Goal: Transaction & Acquisition: Purchase product/service

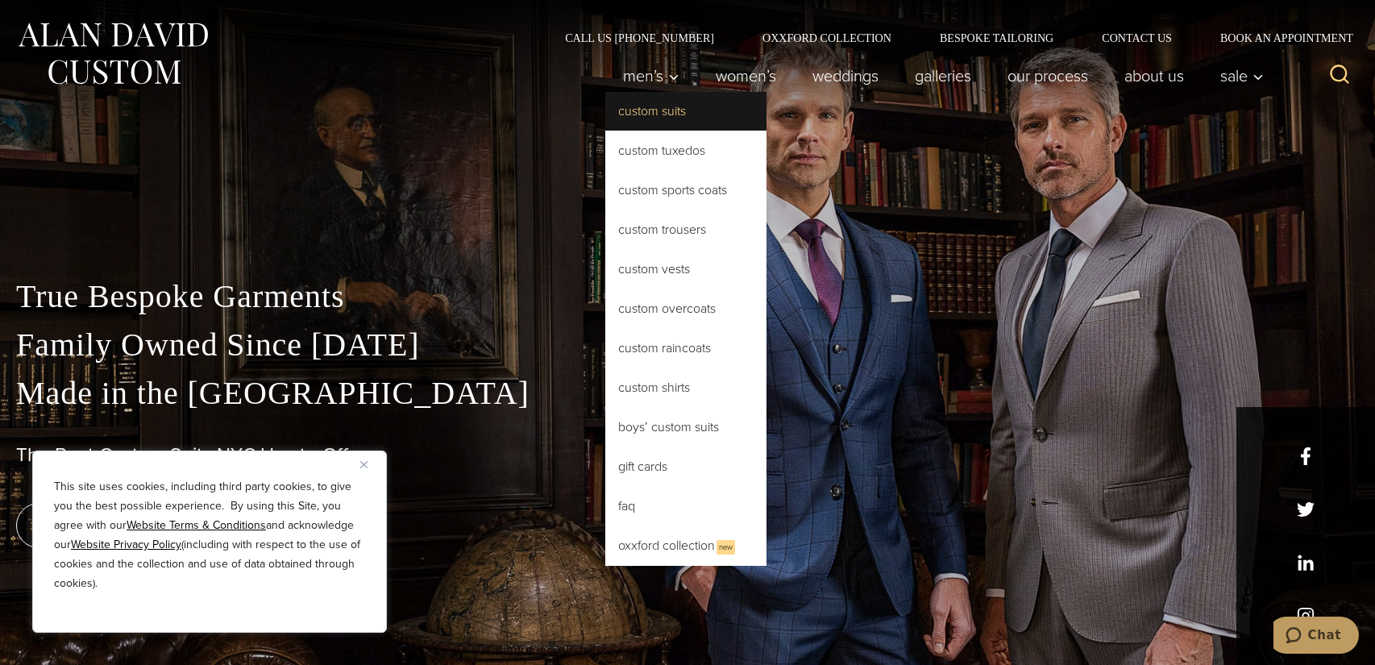
click at [654, 114] on link "Custom Suits" at bounding box center [685, 111] width 161 height 39
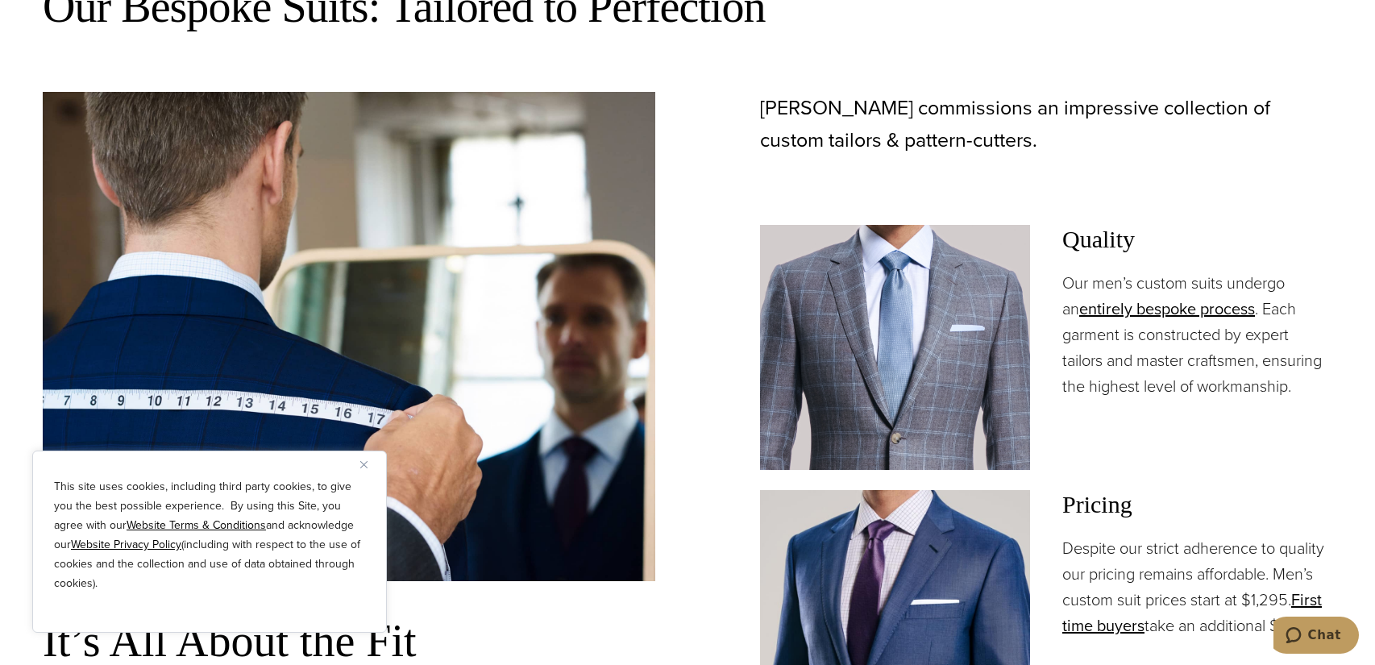
click at [360, 470] on div "This site uses cookies, including third party cookies, to give you the best pos…" at bounding box center [209, 542] width 355 height 182
click at [364, 461] on img "Close" at bounding box center [363, 464] width 7 height 7
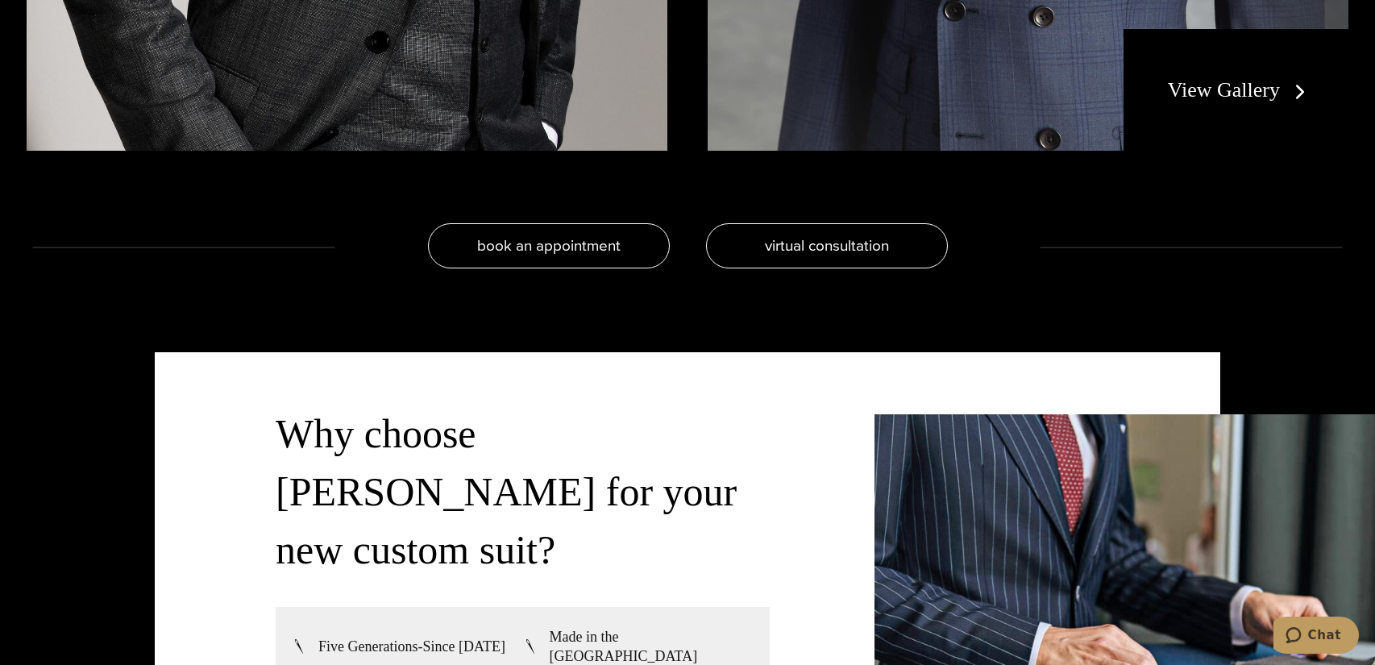
scroll to position [4516, 0]
